Goal: Find specific page/section: Find specific page/section

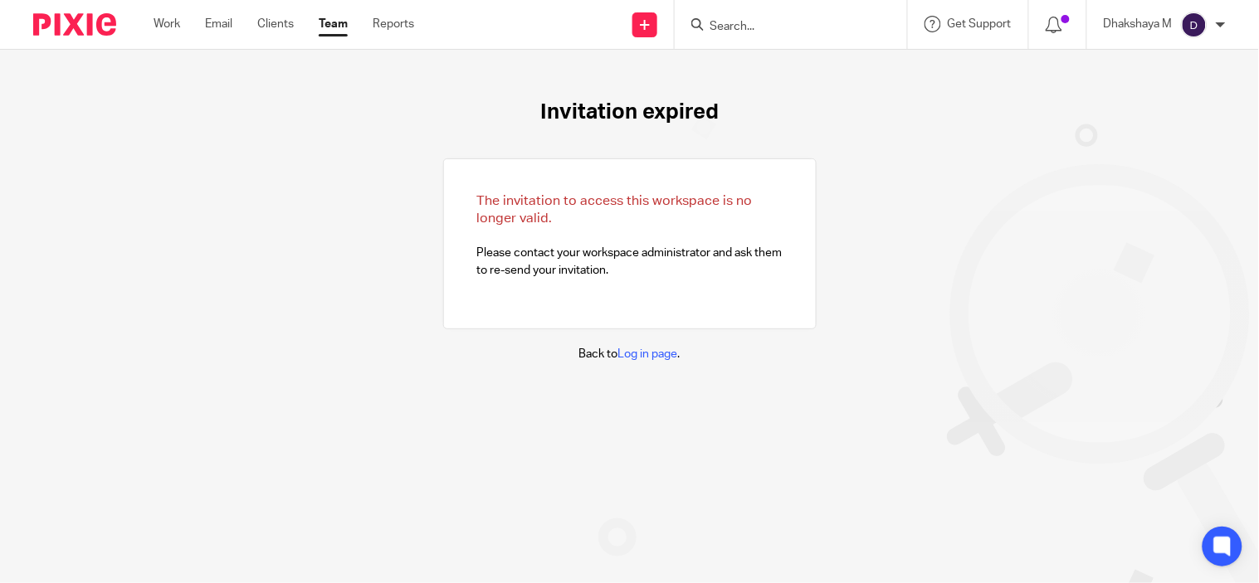
click at [715, 20] on input "Search" at bounding box center [782, 27] width 149 height 15
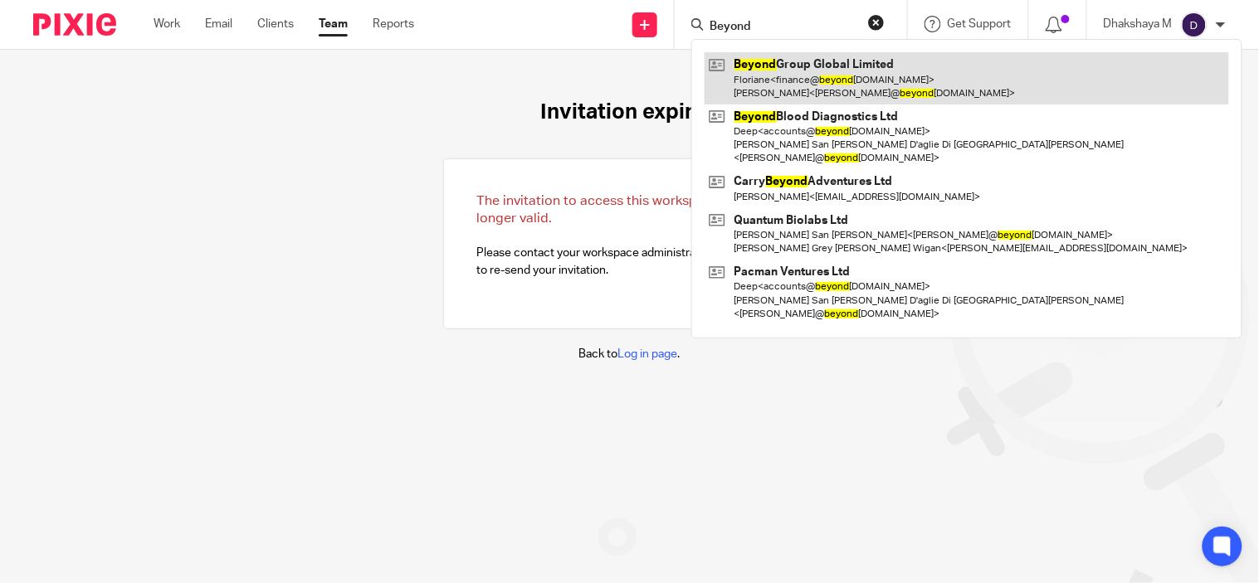
type input "Beyond"
click at [762, 95] on link at bounding box center [967, 77] width 524 height 51
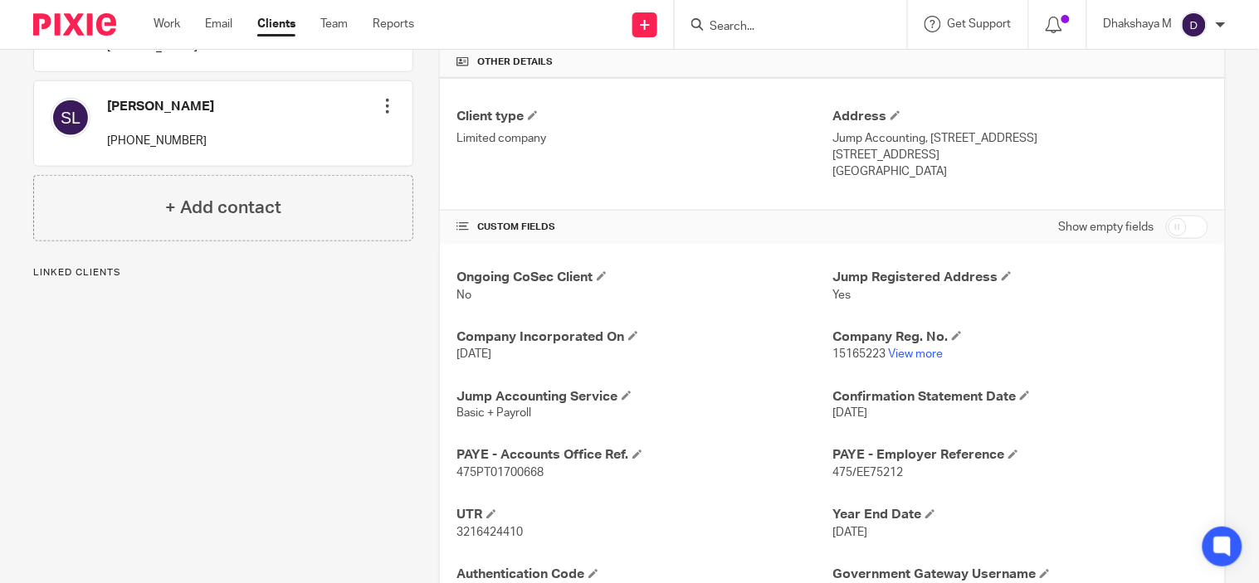
scroll to position [590, 0]
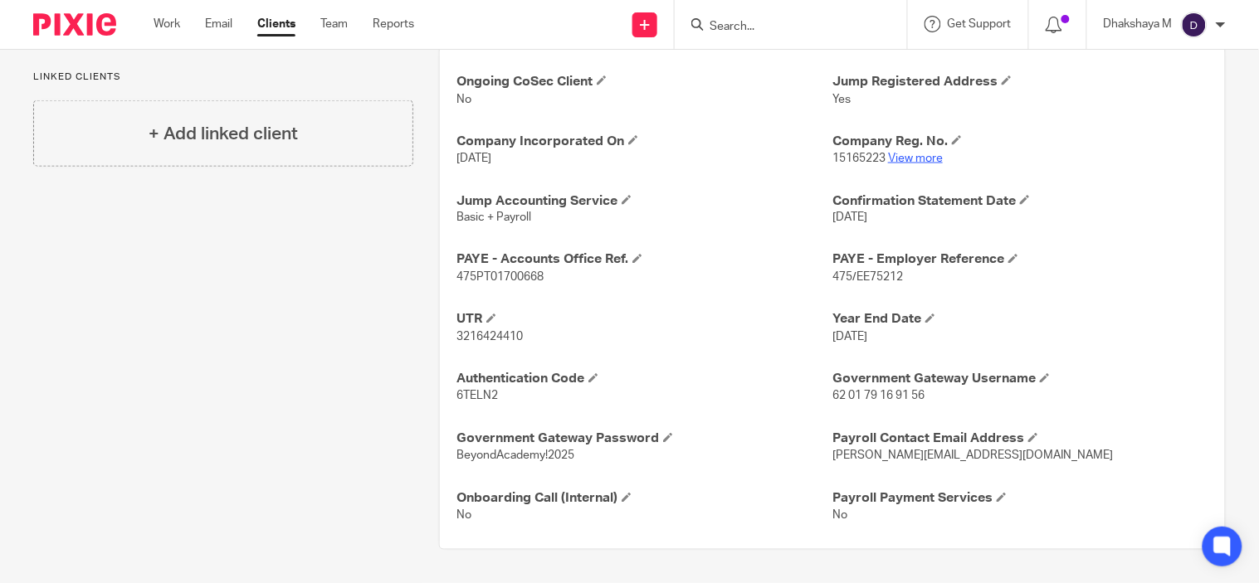
click at [905, 156] on link "View more" at bounding box center [915, 159] width 55 height 12
